Goal: Task Accomplishment & Management: Use online tool/utility

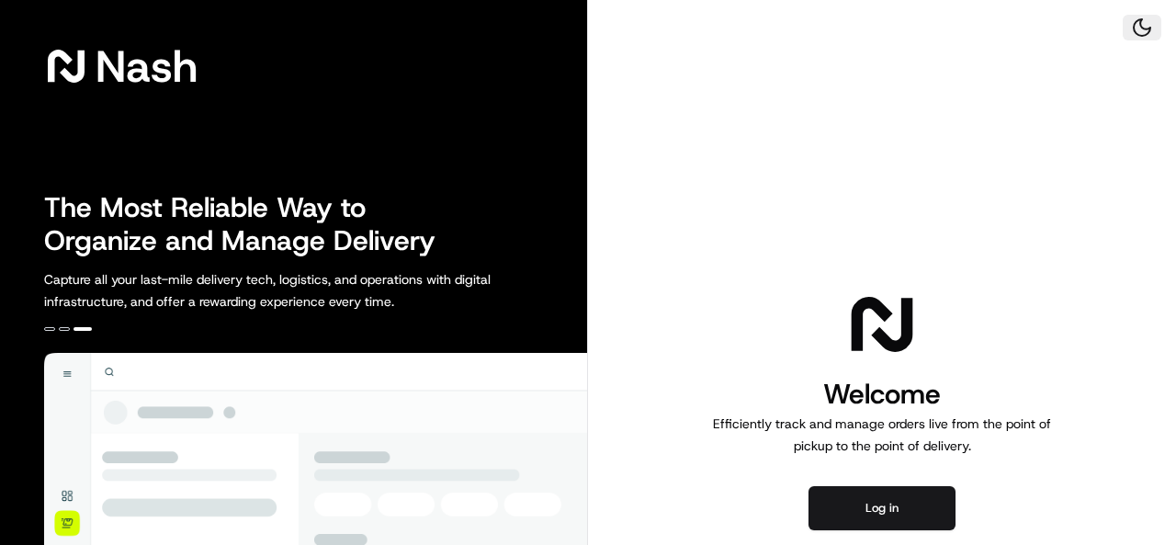
click at [1144, 34] on button at bounding box center [1142, 28] width 39 height 26
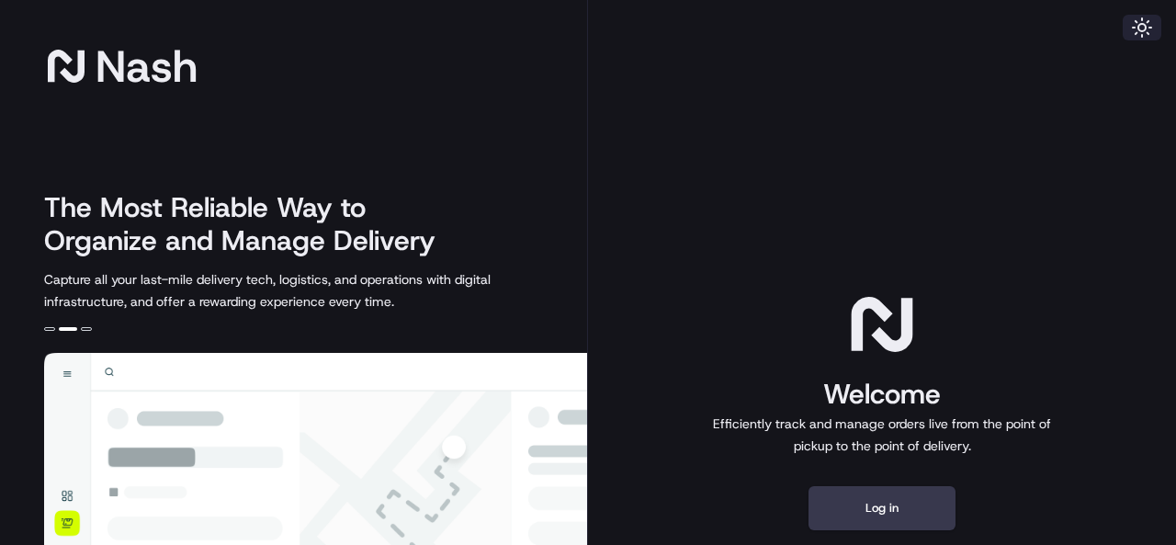
click at [1132, 25] on button at bounding box center [1142, 28] width 39 height 26
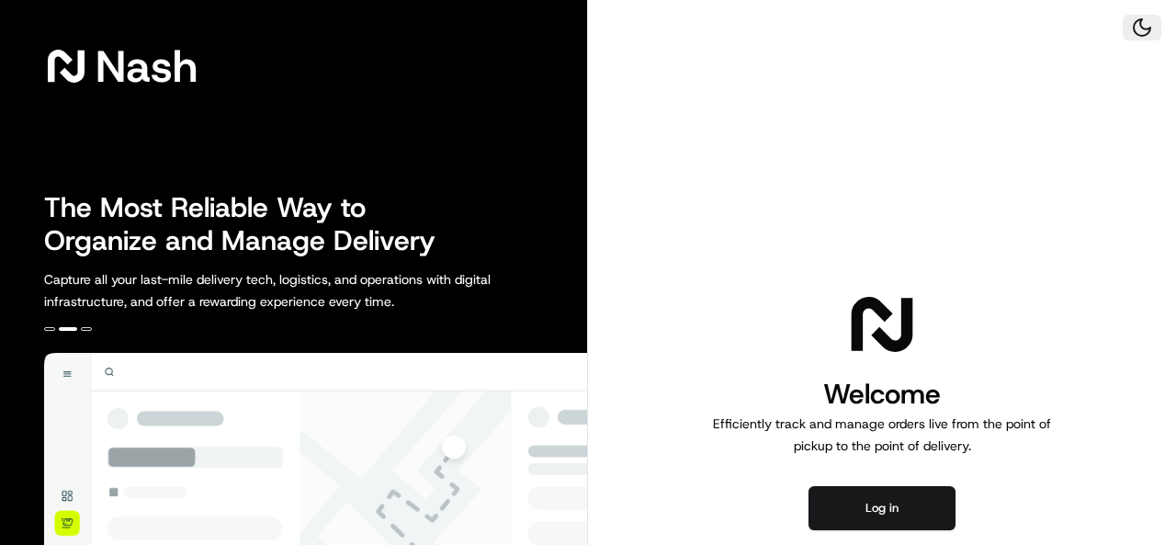
click at [1145, 30] on button at bounding box center [1142, 28] width 39 height 26
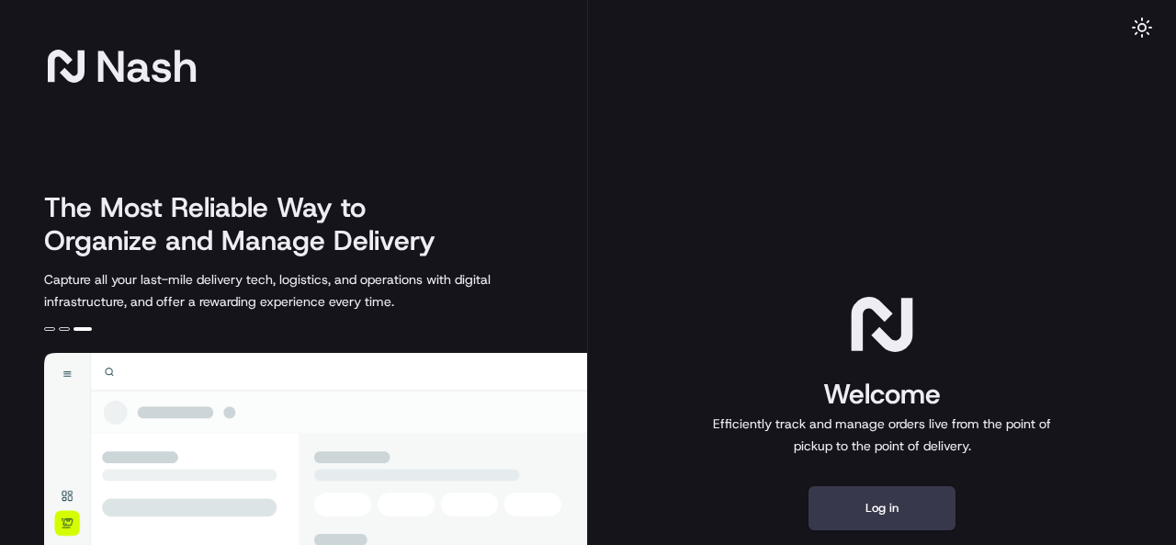
click at [426, 200] on h2 "The Most Reliable Way to Organize and Manage Delivery" at bounding box center [250, 224] width 412 height 66
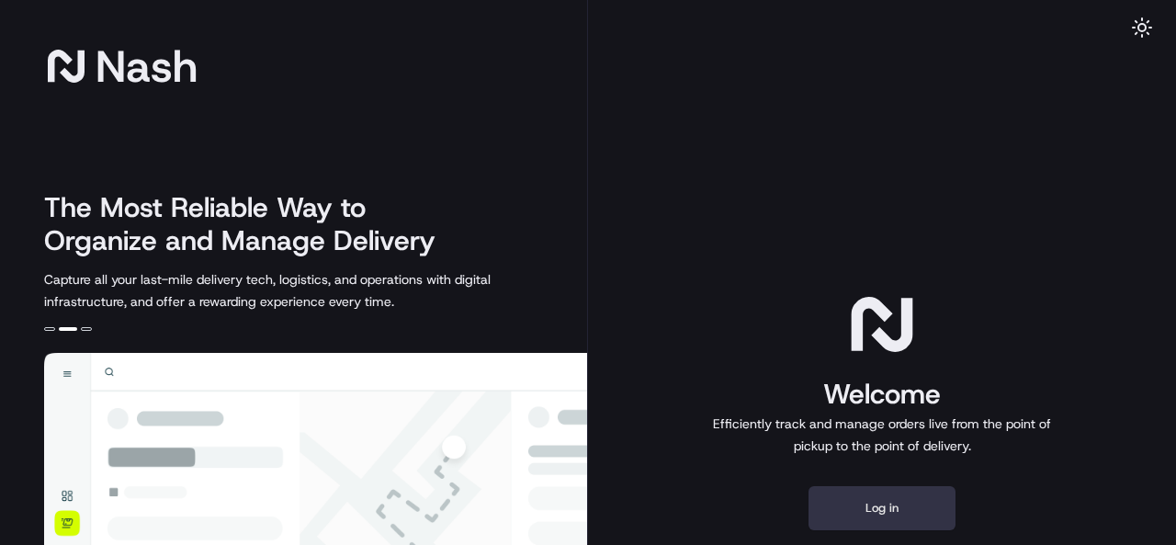
click at [912, 503] on button "Log in" at bounding box center [882, 508] width 147 height 44
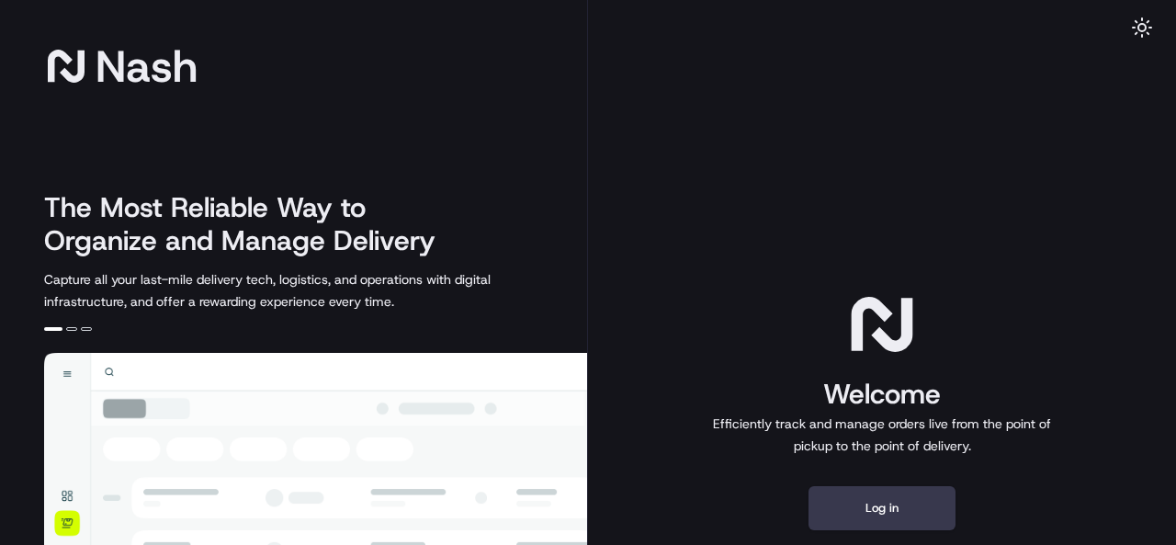
click at [686, 164] on div "Welcome Efficiently track and manage orders live from the point of pickup to th…" at bounding box center [882, 409] width 588 height 818
click at [880, 509] on button "Log in" at bounding box center [882, 508] width 147 height 44
